Goal: Task Accomplishment & Management: Use online tool/utility

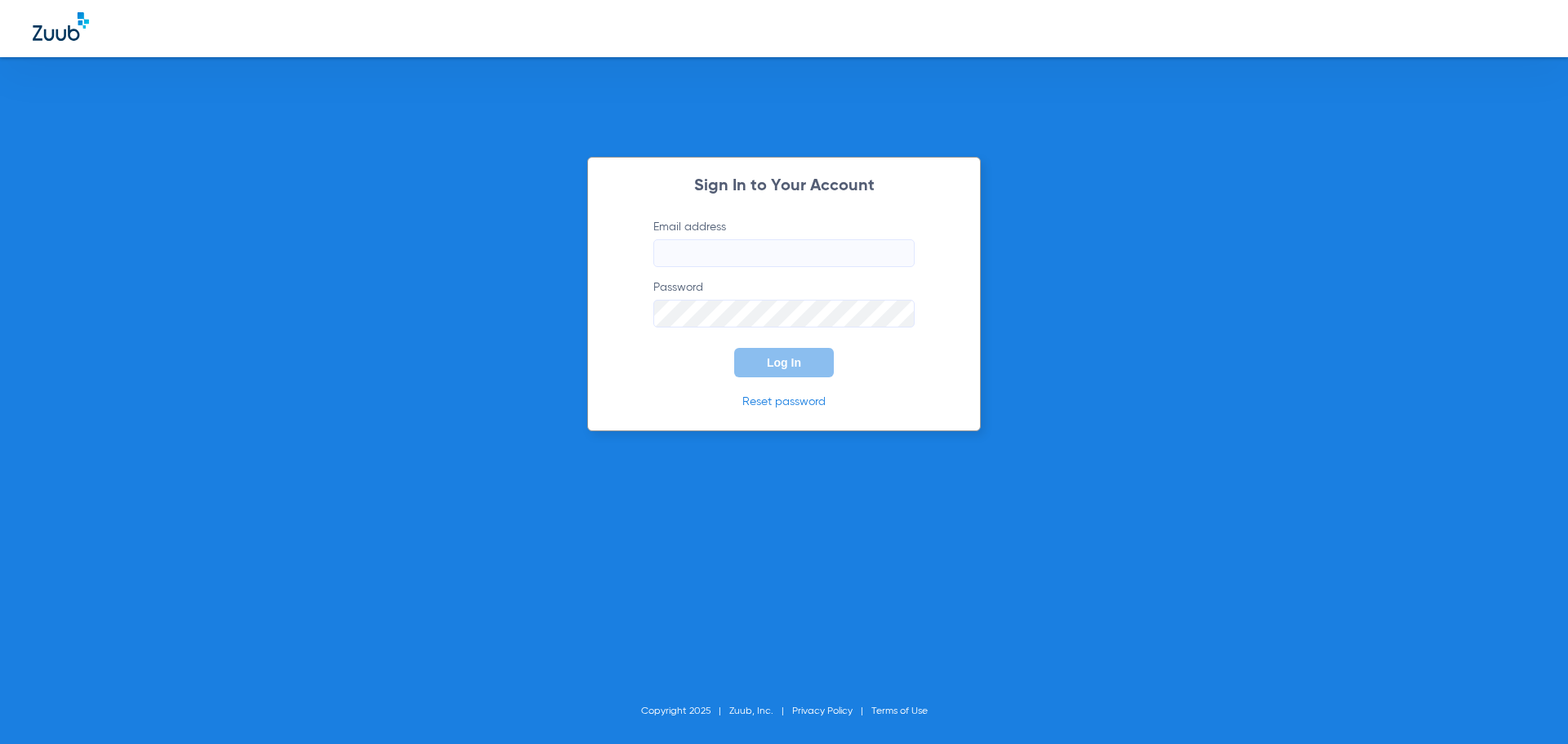
type input "[EMAIL_ADDRESS][DOMAIN_NAME]"
click at [776, 361] on span "Log In" at bounding box center [784, 363] width 34 height 13
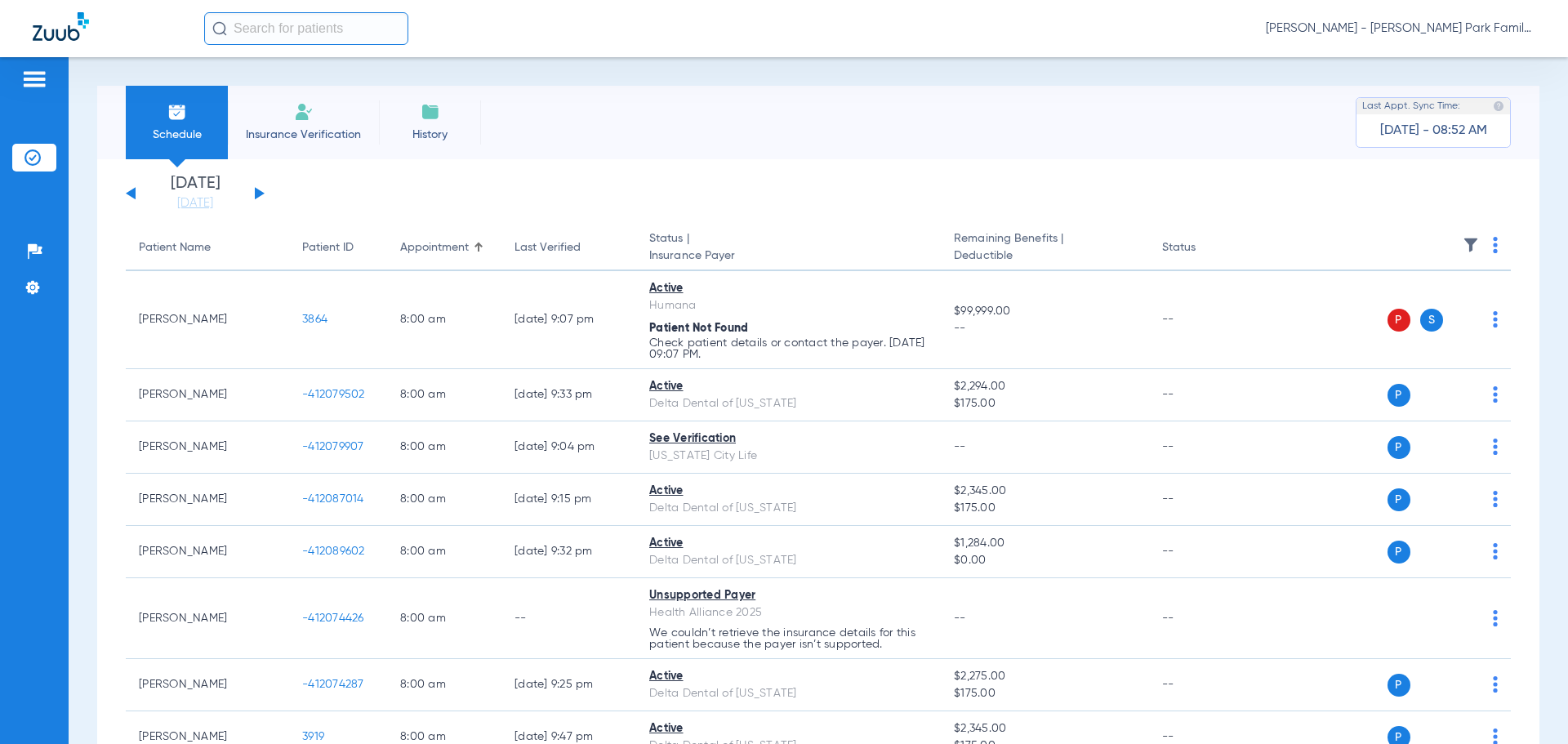
click at [260, 193] on button at bounding box center [259, 193] width 10 height 13
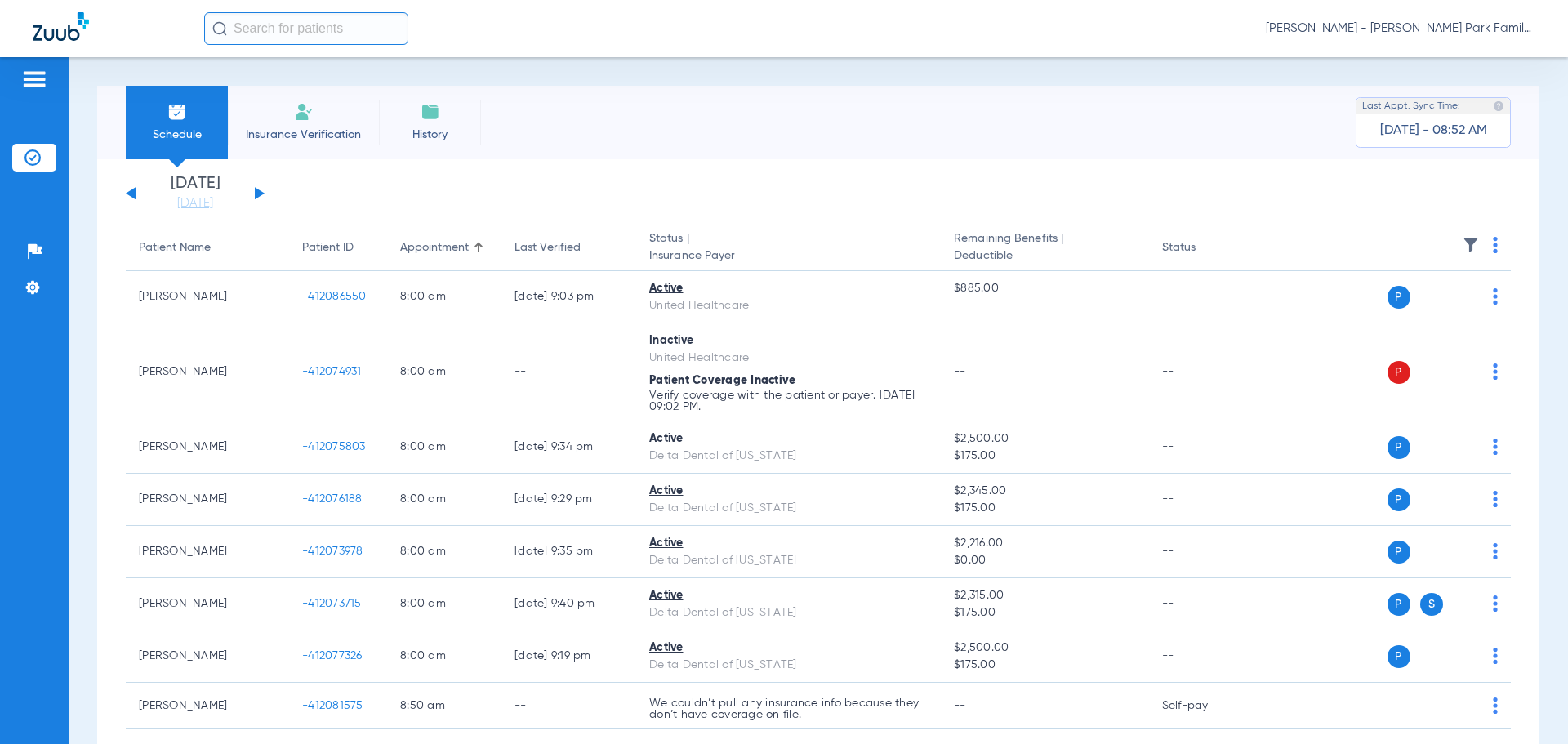
click at [1463, 246] on img at bounding box center [1471, 245] width 16 height 16
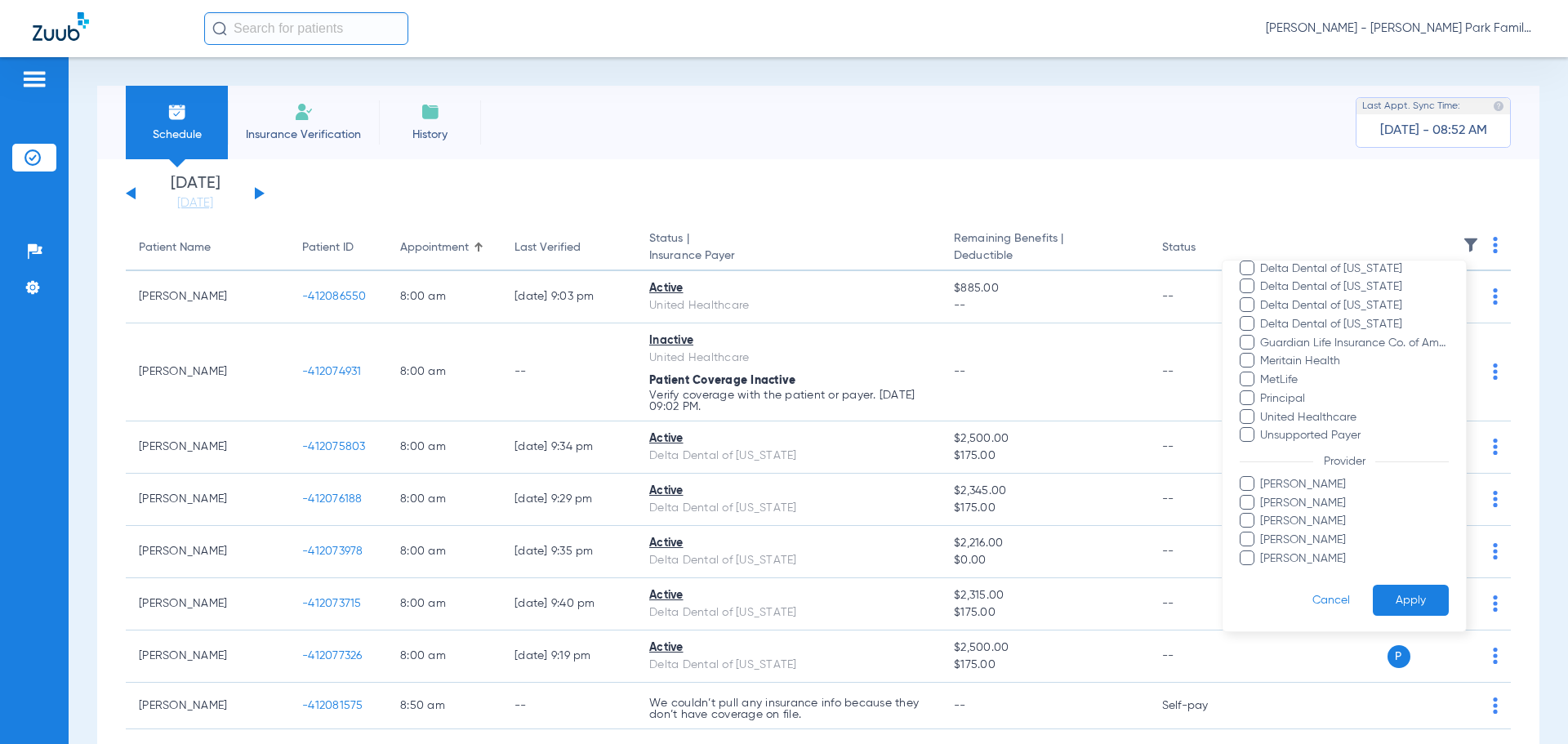
scroll to position [280, 0]
click at [1270, 501] on span "[PERSON_NAME]" at bounding box center [1354, 501] width 189 height 17
click at [1262, 513] on input "[PERSON_NAME]" at bounding box center [1262, 513] width 0 height 0
click at [1403, 598] on button "Apply" at bounding box center [1411, 599] width 76 height 32
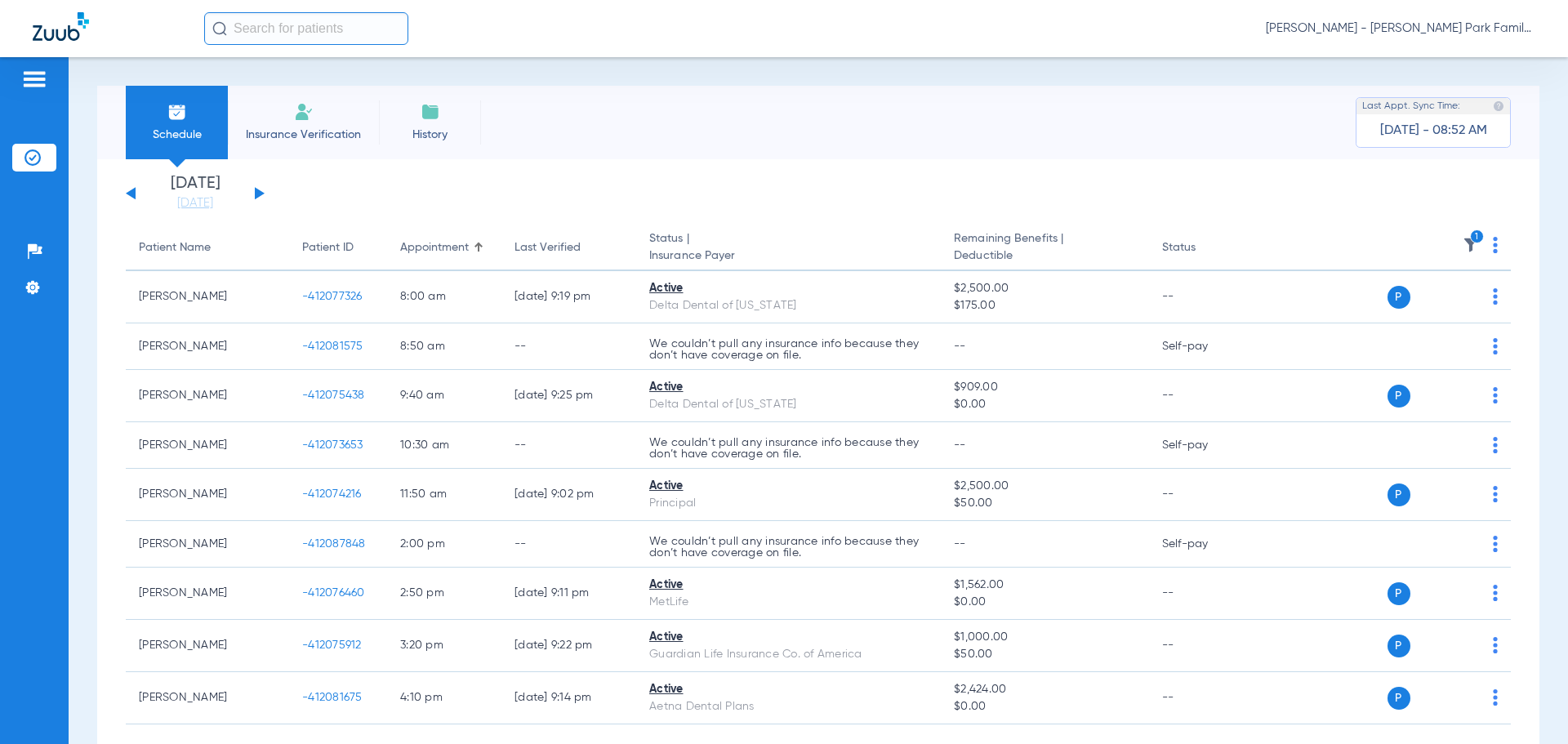
click at [1463, 245] on img at bounding box center [1471, 245] width 16 height 16
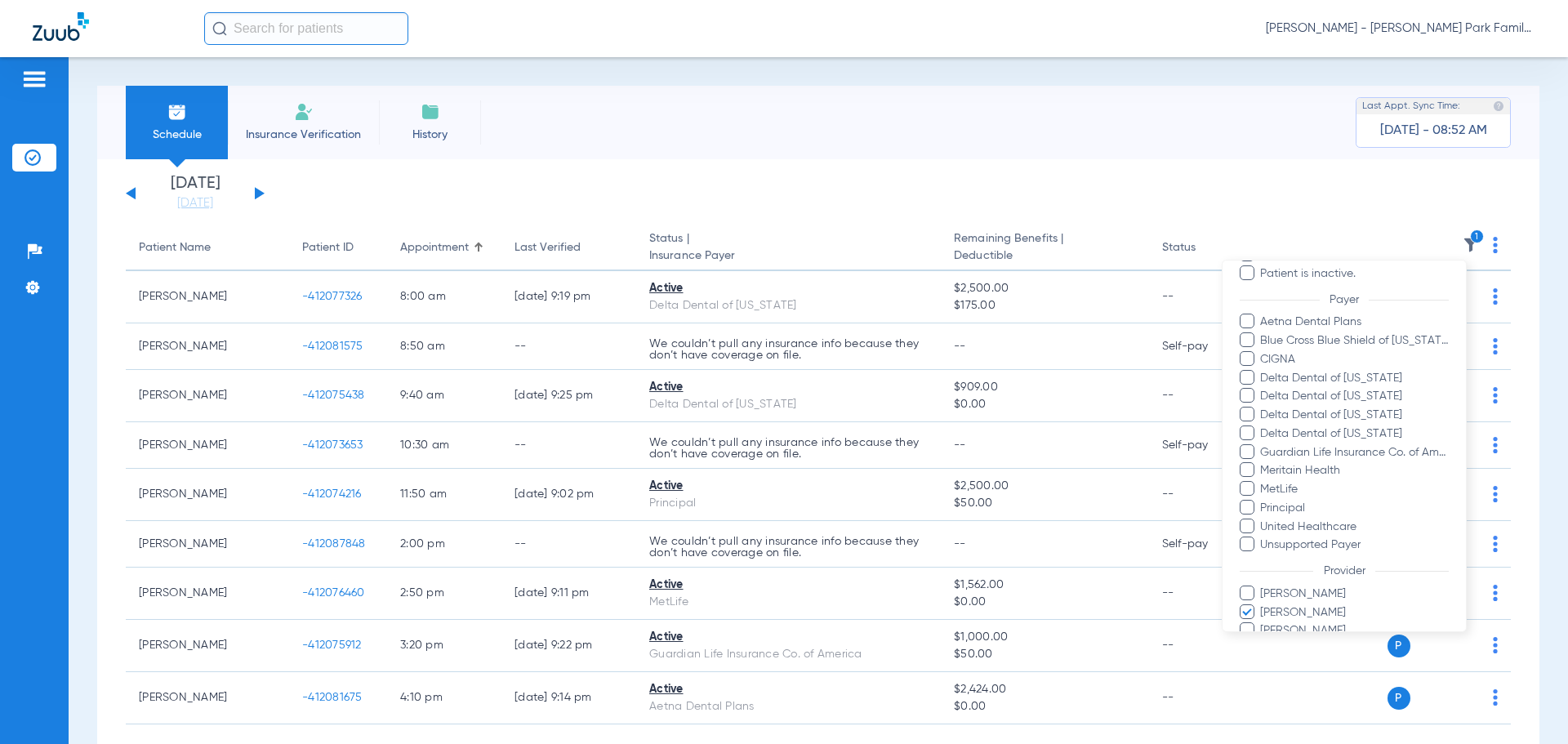
scroll to position [280, 0]
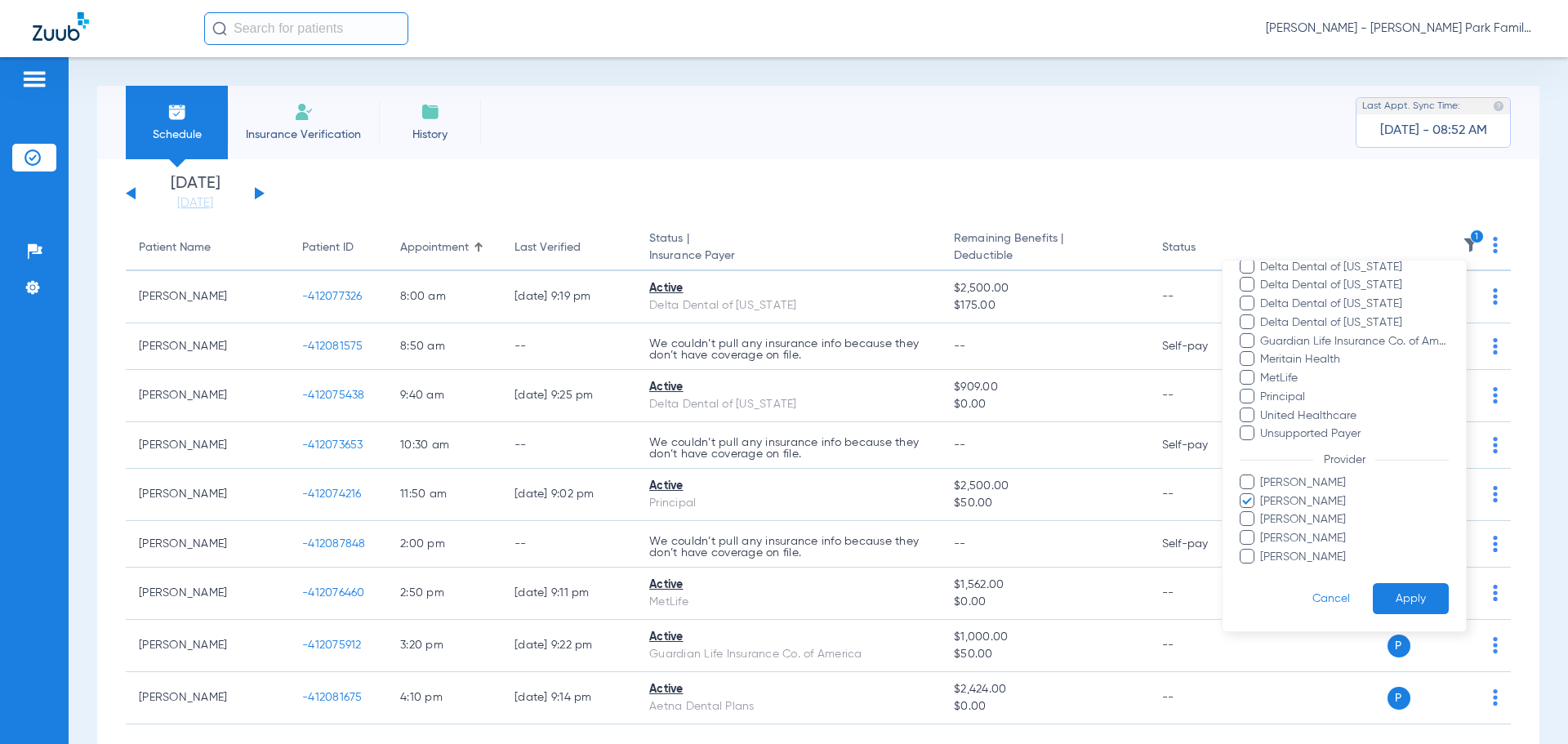
click at [1277, 501] on span "[PERSON_NAME]" at bounding box center [1354, 501] width 189 height 17
click at [1262, 513] on input "[PERSON_NAME]" at bounding box center [1262, 513] width 0 height 0
click at [1277, 480] on span "[PERSON_NAME]" at bounding box center [1354, 482] width 189 height 17
click at [1262, 494] on input "[PERSON_NAME]" at bounding box center [1262, 494] width 0 height 0
click at [1405, 598] on button "Apply" at bounding box center [1411, 599] width 76 height 32
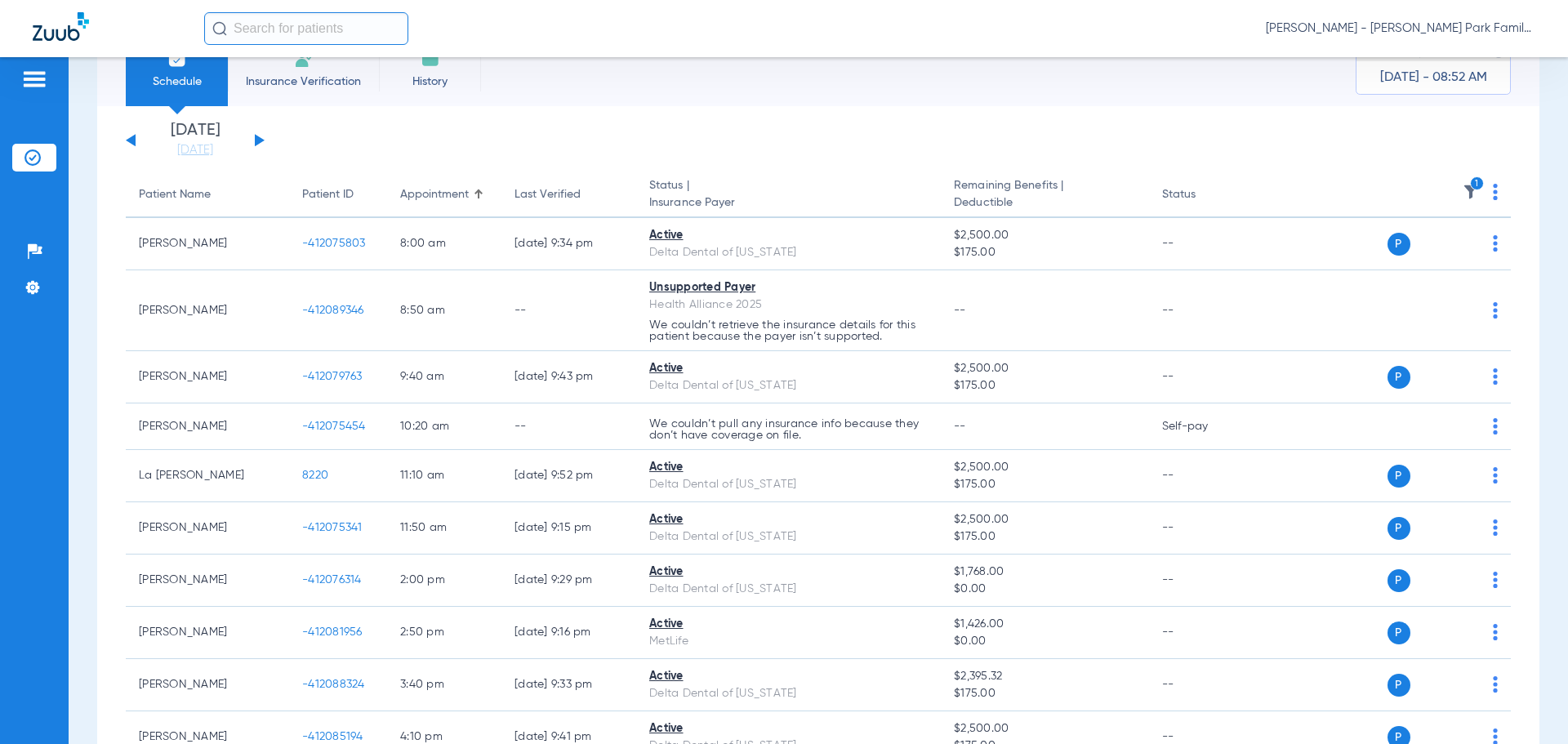
scroll to position [81, 0]
